Goal: Task Accomplishment & Management: Use online tool/utility

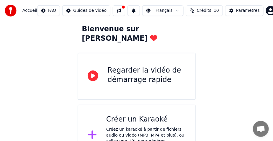
scroll to position [47, 0]
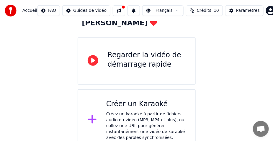
click at [146, 54] on div "Regarder la vidéo de démarrage rapide" at bounding box center [147, 59] width 78 height 19
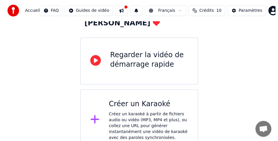
scroll to position [0, 0]
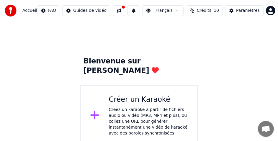
click at [139, 107] on div "Créez un karaoké à partir de fichiers audio ou vidéo (MP3, MP4 et plus), ou col…" at bounding box center [148, 121] width 79 height 29
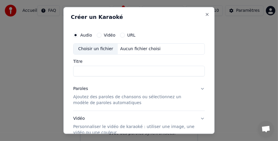
click at [93, 48] on div "Choisir un fichier" at bounding box center [95, 49] width 44 height 11
type input "**********"
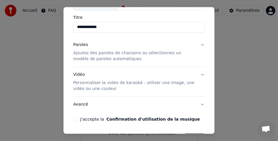
scroll to position [63, 0]
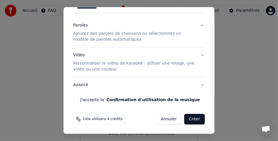
click at [100, 38] on p "Ajoutez des paroles de chansons ou sélectionnez un modèle de paroles automatiqu…" at bounding box center [134, 37] width 122 height 12
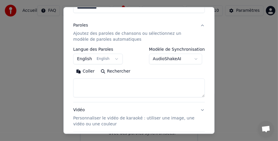
click at [112, 59] on button "English English" at bounding box center [97, 59] width 49 height 11
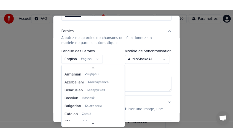
scroll to position [0, 0]
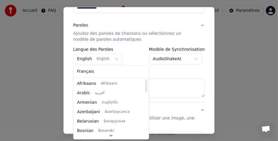
click at [221, 79] on div at bounding box center [139, 70] width 278 height 141
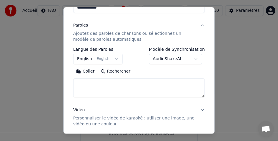
click at [121, 86] on textarea at bounding box center [138, 87] width 131 height 19
click at [115, 72] on button "Rechercher" at bounding box center [116, 71] width 36 height 9
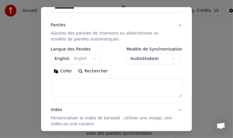
click at [61, 81] on textarea at bounding box center [116, 87] width 131 height 19
click at [67, 71] on button "Coller" at bounding box center [63, 70] width 24 height 9
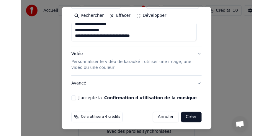
scroll to position [121, 0]
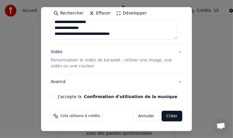
click at [55, 96] on button "J'accepte la Confirmation d'utilisation de la musique" at bounding box center [53, 96] width 5 height 5
type textarea "**********"
click at [166, 115] on button "Créer" at bounding box center [171, 115] width 21 height 11
select select "**"
type textarea "**********"
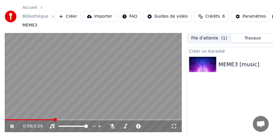
click at [11, 126] on icon at bounding box center [12, 127] width 3 height 4
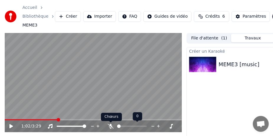
click at [113, 126] on icon at bounding box center [111, 126] width 6 height 5
click at [113, 127] on icon at bounding box center [111, 126] width 6 height 5
click at [110, 128] on icon at bounding box center [111, 126] width 6 height 5
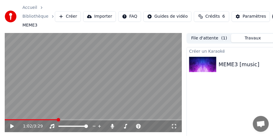
click at [11, 128] on icon at bounding box center [16, 126] width 14 height 5
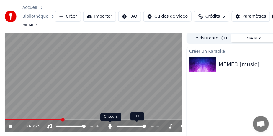
click at [110, 127] on icon at bounding box center [110, 126] width 6 height 5
click at [109, 128] on icon at bounding box center [110, 126] width 6 height 5
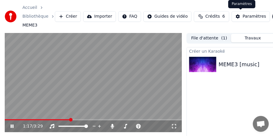
click at [243, 17] on div "Paramètres" at bounding box center [254, 17] width 24 height 6
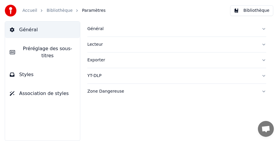
click at [39, 49] on span "Préréglage des sous-titres" at bounding box center [47, 52] width 55 height 14
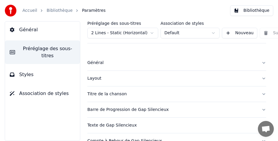
click at [104, 63] on div "Général" at bounding box center [171, 63] width 169 height 6
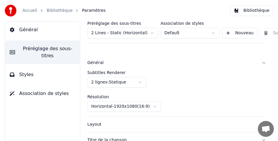
click at [35, 90] on span "Association de styles" at bounding box center [43, 93] width 49 height 7
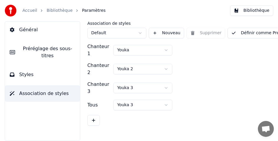
click at [24, 29] on span "Général" at bounding box center [28, 29] width 19 height 7
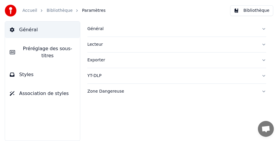
click at [96, 29] on div "Général" at bounding box center [171, 29] width 169 height 6
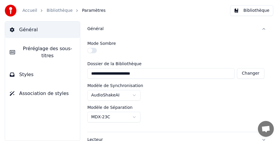
click at [262, 9] on button "Bibliothèque" at bounding box center [251, 10] width 43 height 11
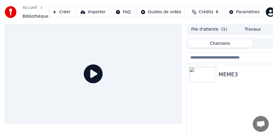
click at [69, 14] on button "Créer" at bounding box center [61, 12] width 26 height 11
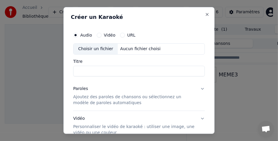
click at [101, 49] on div "Choisir un fichier" at bounding box center [95, 49] width 44 height 11
type input "**********"
click at [111, 97] on p "Ajoutez des paroles de chansons ou sélectionnez un modèle de paroles automatiqu…" at bounding box center [134, 100] width 122 height 12
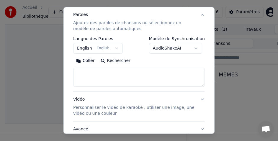
scroll to position [78, 0]
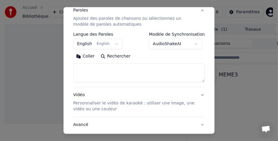
click at [113, 42] on button "English English" at bounding box center [97, 44] width 49 height 11
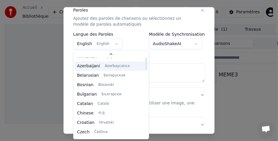
scroll to position [0, 0]
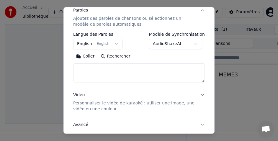
click at [193, 42] on body "**********" at bounding box center [136, 70] width 273 height 141
click at [192, 42] on button "AudioShakeAI" at bounding box center [175, 44] width 53 height 11
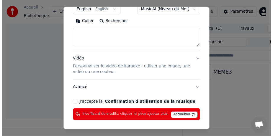
scroll to position [135, 0]
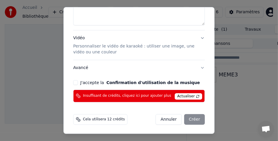
drag, startPoint x: 163, startPoint y: 10, endPoint x: 139, endPoint y: 16, distance: 24.7
click at [139, 16] on textarea at bounding box center [138, 15] width 131 height 19
select select "**********"
select select
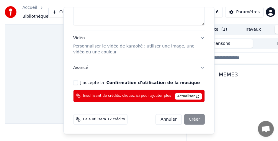
scroll to position [118, 0]
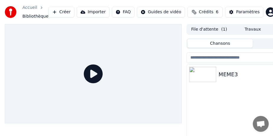
click at [68, 12] on button "Créer" at bounding box center [61, 12] width 26 height 11
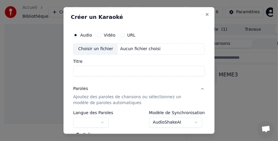
click at [93, 47] on div "Choisir un fichier" at bounding box center [95, 49] width 44 height 11
type input "**********"
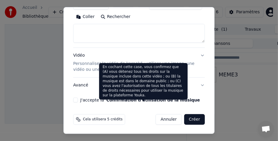
scroll to position [78, 0]
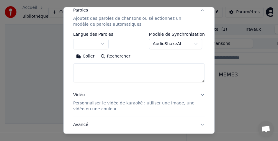
click at [90, 55] on button "Coller" at bounding box center [85, 56] width 24 height 9
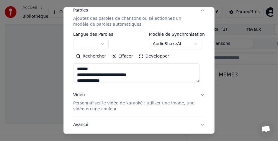
type textarea "**********"
click at [111, 56] on button "Effacer" at bounding box center [122, 56] width 27 height 9
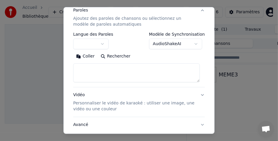
click at [194, 43] on button "AudioShakeAI" at bounding box center [175, 44] width 53 height 11
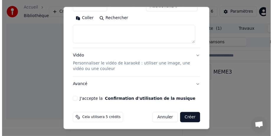
scroll to position [118, 0]
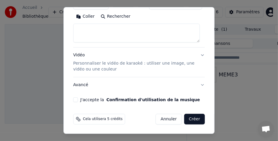
click at [78, 100] on div "J'accepte la Confirmation d'utilisation de la musique" at bounding box center [138, 99] width 131 height 5
click at [76, 99] on button "J'accepte la Confirmation d'utilisation de la musique" at bounding box center [75, 99] width 5 height 5
click at [190, 119] on button "Créer" at bounding box center [194, 119] width 21 height 11
select select "**"
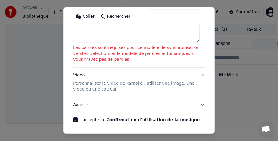
click at [82, 27] on textarea at bounding box center [136, 33] width 126 height 19
click at [89, 15] on button "Coller" at bounding box center [85, 16] width 24 height 9
type textarea "**********"
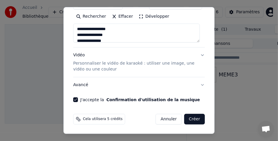
click at [188, 119] on button "Créer" at bounding box center [194, 119] width 21 height 11
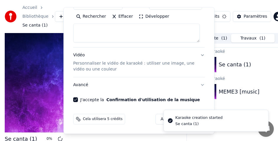
select select
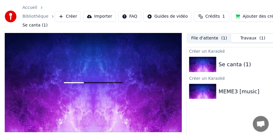
click at [155, 16] on html "Accueil Bibliothèque Se canta (1) Créer Importer FAQ Guides de vidéo Crédits 1 …" at bounding box center [136, 68] width 273 height 136
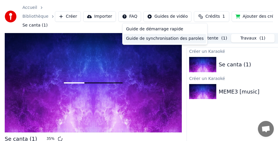
click at [155, 39] on div "Guide de synchronisation des paroles" at bounding box center [164, 38] width 82 height 9
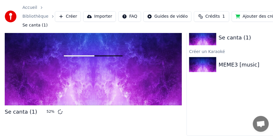
scroll to position [31, 0]
click at [165, 15] on html "Accueil Bibliothèque Se canta (1) Créer Importer FAQ Guides de vidéo Crédits 1 …" at bounding box center [136, 41] width 273 height 136
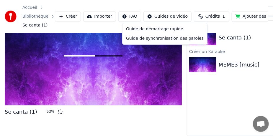
scroll to position [26, 0]
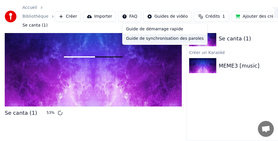
click at [164, 39] on div "Guide de synchronisation des paroles" at bounding box center [164, 38] width 82 height 9
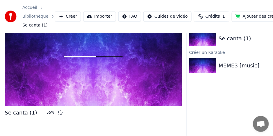
scroll to position [31, 0]
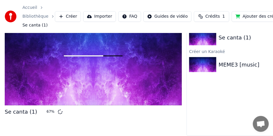
click at [164, 16] on html "Accueil Bibliothèque Se canta (1) Créer Importer FAQ Guides de vidéo Crédits 1 …" at bounding box center [136, 41] width 273 height 136
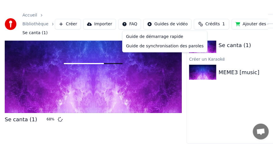
scroll to position [26, 0]
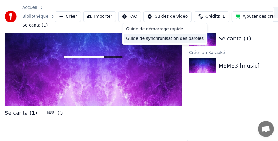
click at [164, 37] on div "Guide de synchronisation des paroles" at bounding box center [164, 38] width 82 height 9
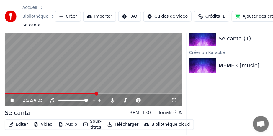
click at [11, 100] on icon at bounding box center [12, 101] width 3 height 4
drag, startPoint x: 124, startPoint y: 83, endPoint x: 94, endPoint y: 80, distance: 30.5
click at [94, 81] on video at bounding box center [93, 57] width 177 height 100
click at [94, 80] on video at bounding box center [93, 57] width 177 height 100
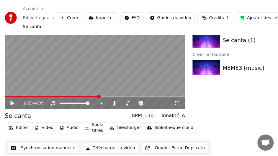
scroll to position [24, 0]
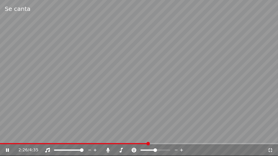
click at [133, 141] on icon at bounding box center [133, 150] width 5 height 5
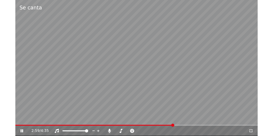
scroll to position [42, 0]
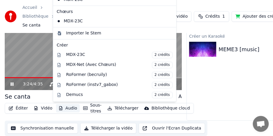
click at [66, 109] on button "Audio" at bounding box center [68, 108] width 24 height 8
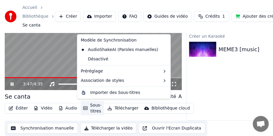
click at [46, 67] on video at bounding box center [93, 41] width 177 height 100
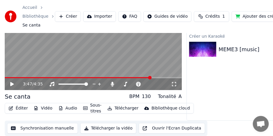
click at [46, 67] on video at bounding box center [93, 41] width 177 height 100
click at [123, 16] on html "Accueil Bibliothèque Se canta Créer Importer FAQ Guides de vidéo Crédits 1 Ajou…" at bounding box center [136, 26] width 273 height 136
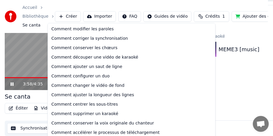
scroll to position [37, 0]
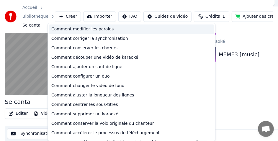
click at [100, 28] on div "Comment modifier les paroles" at bounding box center [131, 28] width 165 height 9
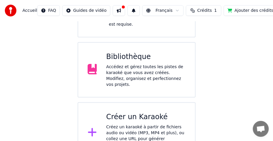
scroll to position [122, 0]
